Goal: Transaction & Acquisition: Book appointment/travel/reservation

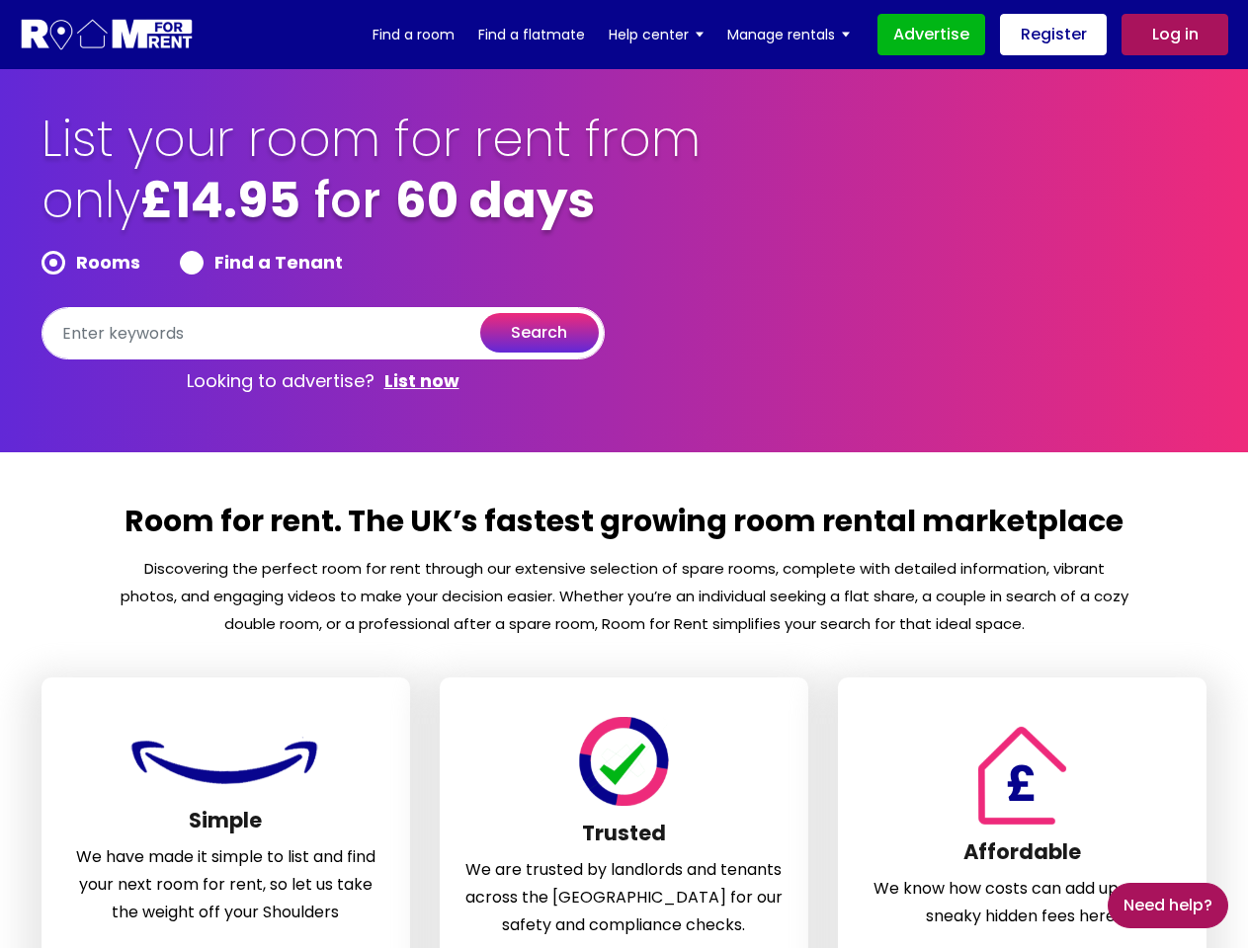
click at [623, 474] on section "Room for rent. The UK’s fastest growing room rental marketplace Discovering the…" at bounding box center [624, 786] width 1248 height 669
click at [323, 305] on form "Rooms Find a Tenant search" at bounding box center [322, 305] width 563 height 109
click at [0, 257] on section "List your room for rent from only £14.95 for 60 days Rooms Find a Tenant search…" at bounding box center [624, 260] width 1248 height 383
click at [623, 474] on section "Room for rent. The UK’s fastest growing room rental marketplace Discovering the…" at bounding box center [624, 786] width 1248 height 669
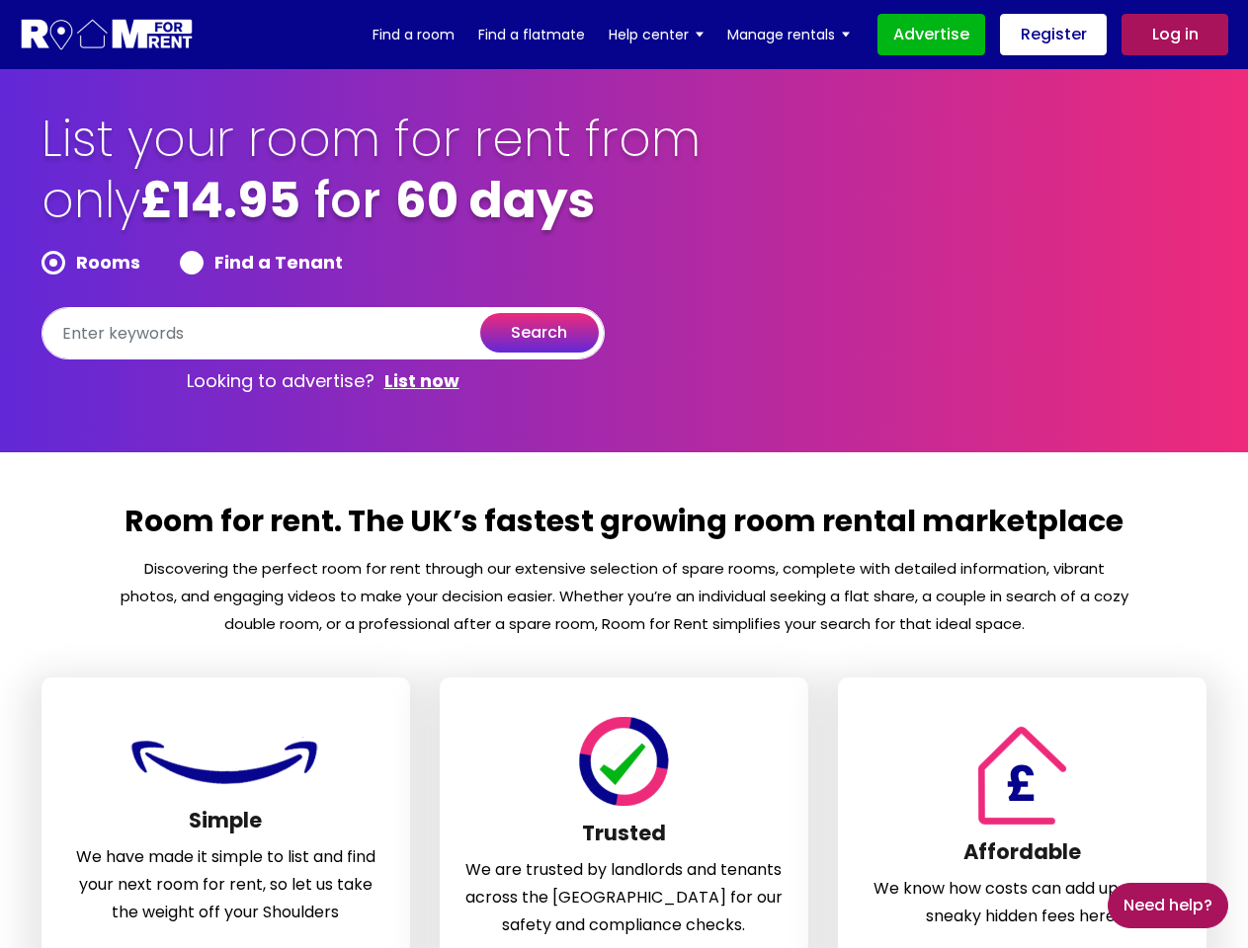
click at [323, 305] on form "Rooms Find a Tenant search" at bounding box center [322, 305] width 563 height 109
click at [0, 257] on section "List your room for rent from only £14.95 for 60 days Rooms Find a Tenant search…" at bounding box center [624, 260] width 1248 height 383
